Goal: Information Seeking & Learning: Find specific fact

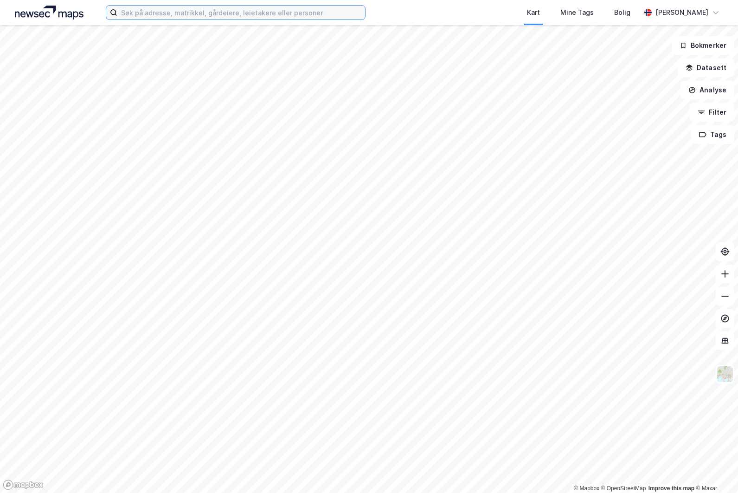
click at [254, 11] on input at bounding box center [241, 13] width 248 height 14
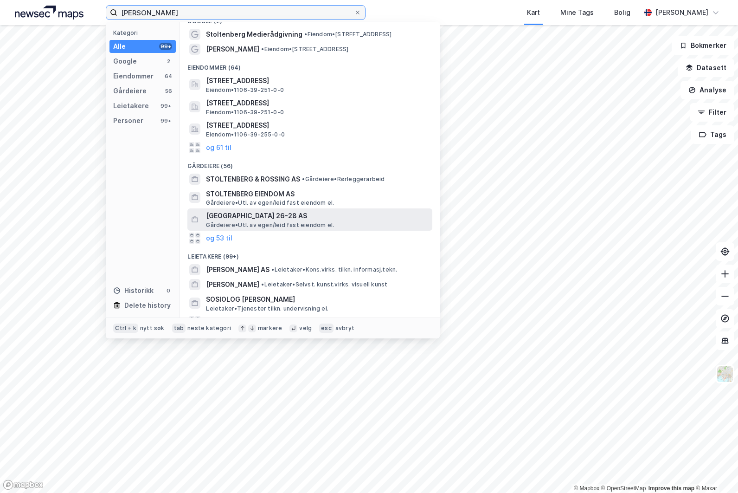
scroll to position [12, 0]
click at [134, 13] on input "[PERSON_NAME]" at bounding box center [235, 13] width 237 height 14
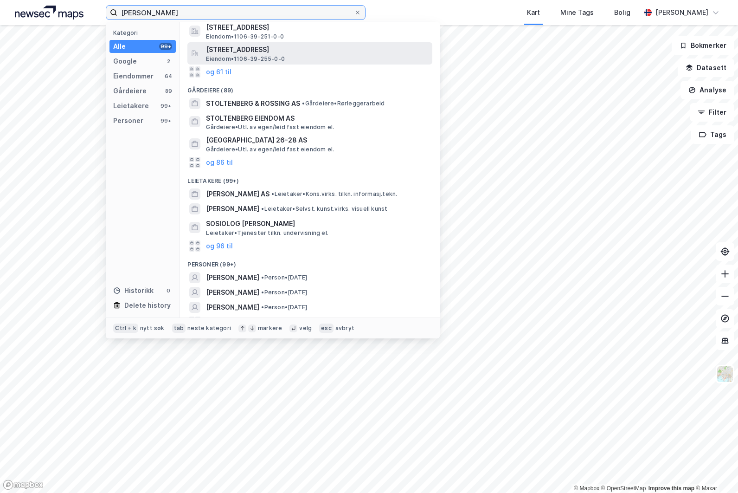
scroll to position [99, 0]
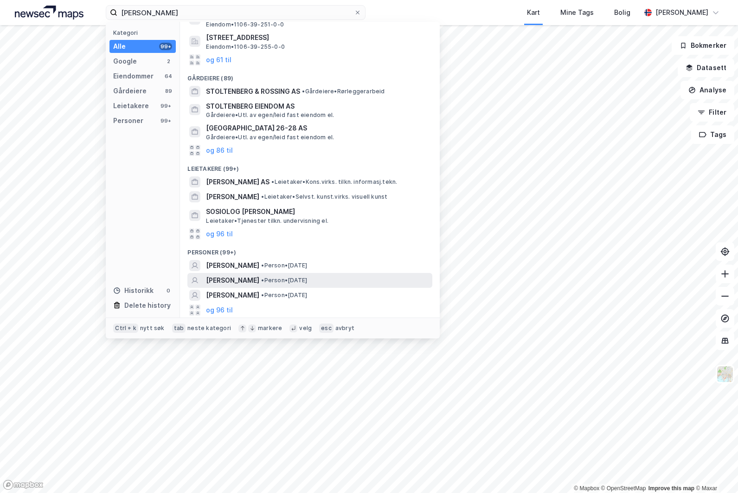
click at [253, 277] on span "[PERSON_NAME]" at bounding box center [232, 280] width 53 height 11
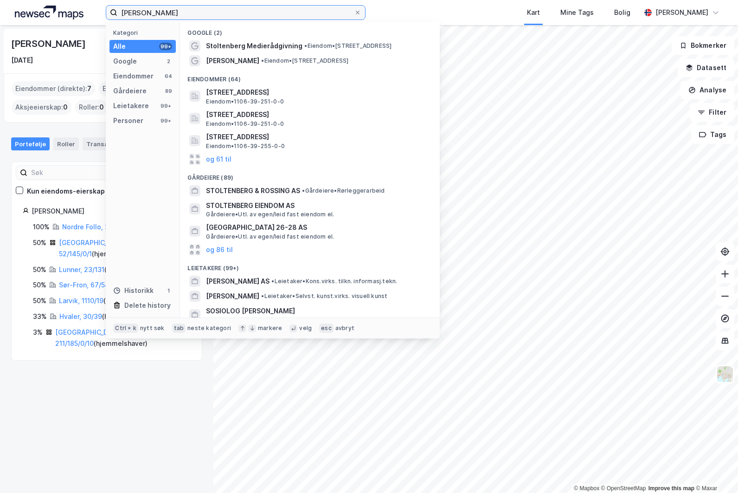
click at [210, 18] on input "[PERSON_NAME]" at bounding box center [235, 13] width 237 height 14
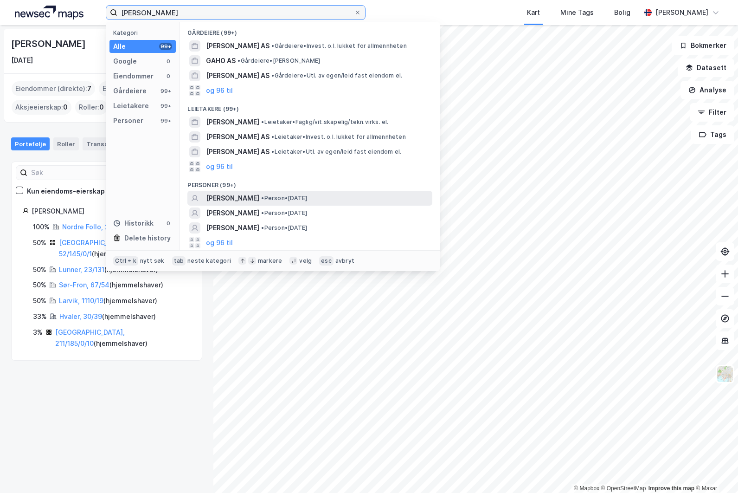
type input "[PERSON_NAME]"
click at [222, 197] on span "[PERSON_NAME]" at bounding box center [232, 198] width 53 height 11
